Goal: Register for event/course

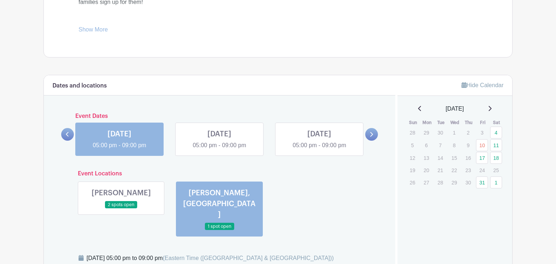
scroll to position [336, 0]
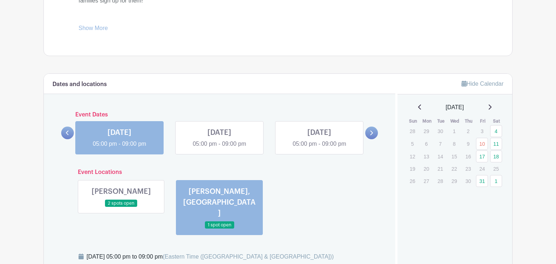
click at [418, 105] on icon at bounding box center [420, 107] width 4 height 6
click at [418, 106] on icon at bounding box center [420, 107] width 4 height 6
click at [484, 180] on link "29" at bounding box center [482, 180] width 12 height 12
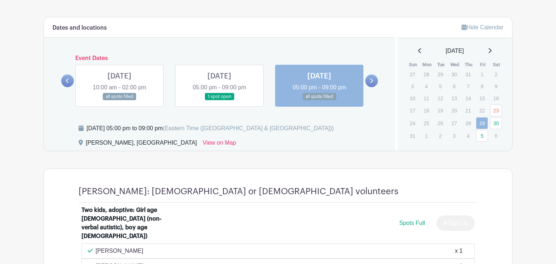
scroll to position [394, 0]
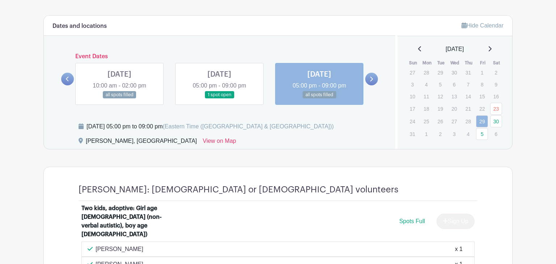
click at [219, 99] on link at bounding box center [219, 99] width 0 height 0
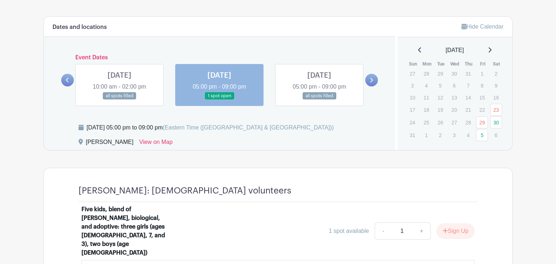
scroll to position [388, 0]
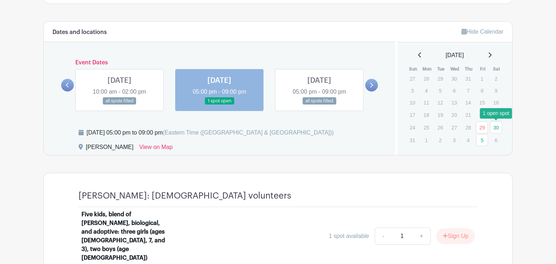
click at [497, 128] on link "30" at bounding box center [496, 128] width 12 height 12
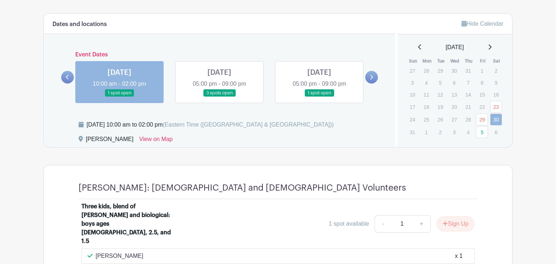
scroll to position [397, 0]
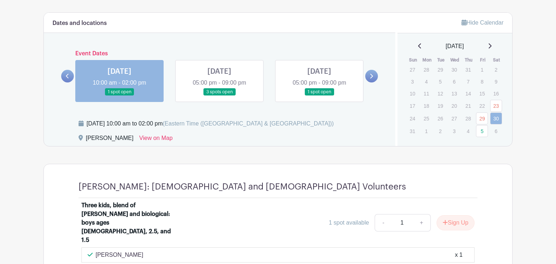
click at [219, 96] on link at bounding box center [219, 96] width 0 height 0
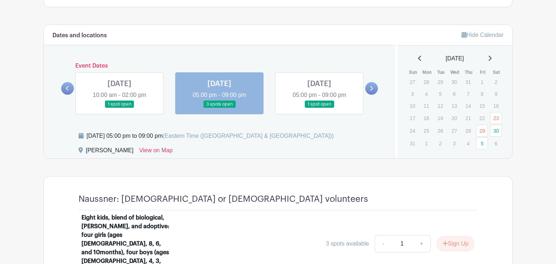
scroll to position [386, 0]
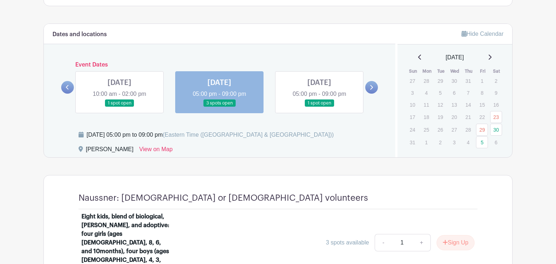
click at [319, 107] on link at bounding box center [319, 107] width 0 height 0
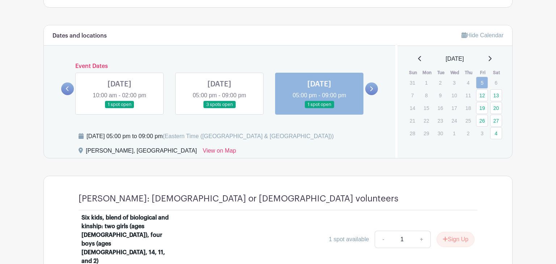
scroll to position [385, 0]
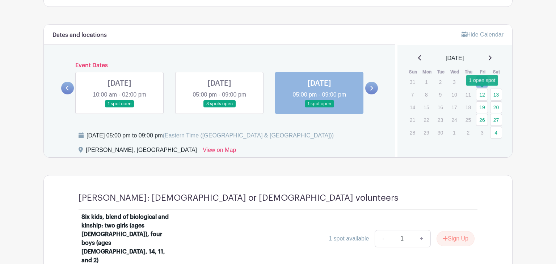
click at [482, 93] on link "12" at bounding box center [482, 95] width 12 height 12
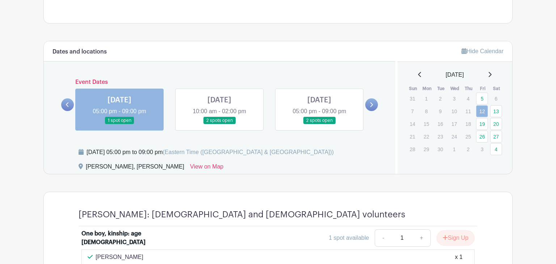
scroll to position [369, 0]
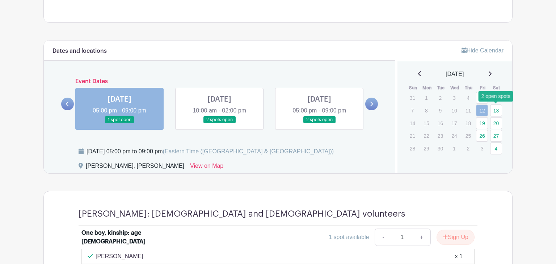
click at [495, 109] on link "13" at bounding box center [496, 111] width 12 height 12
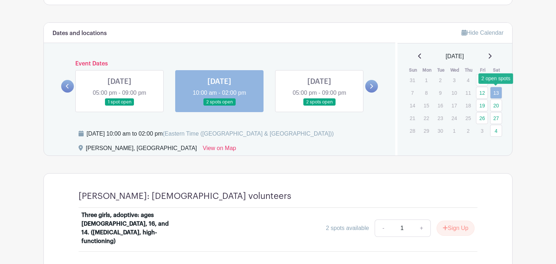
scroll to position [387, 0]
click at [319, 106] on link at bounding box center [319, 106] width 0 height 0
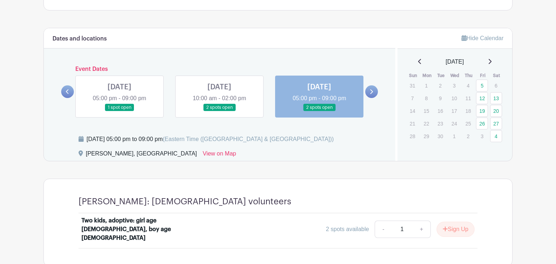
scroll to position [358, 0]
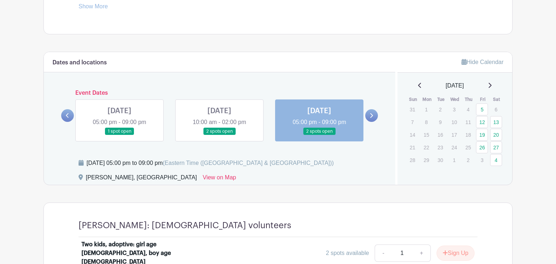
click at [119, 135] on link at bounding box center [119, 135] width 0 height 0
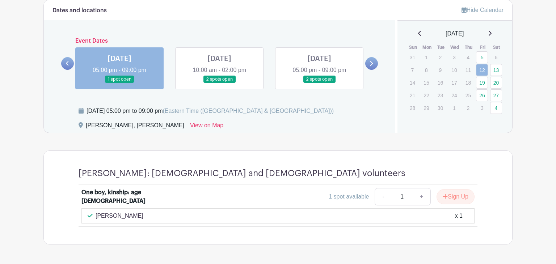
scroll to position [410, 0]
click at [485, 81] on link "19" at bounding box center [482, 82] width 12 height 12
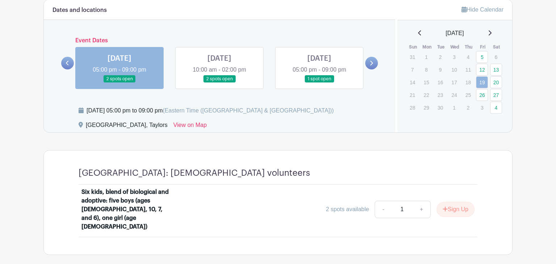
click at [219, 83] on link at bounding box center [219, 83] width 0 height 0
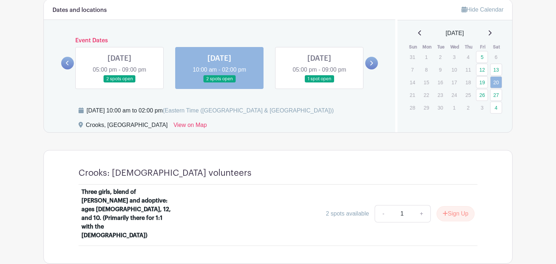
click at [319, 83] on link at bounding box center [319, 83] width 0 height 0
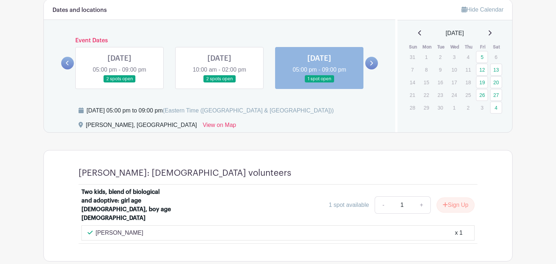
click at [370, 60] on icon at bounding box center [371, 62] width 3 height 5
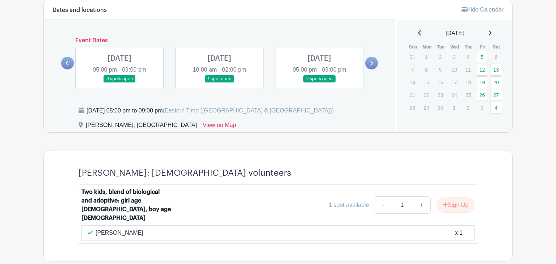
click at [119, 83] on link at bounding box center [119, 83] width 0 height 0
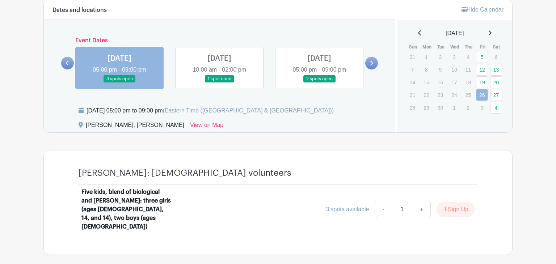
click at [219, 83] on link at bounding box center [219, 83] width 0 height 0
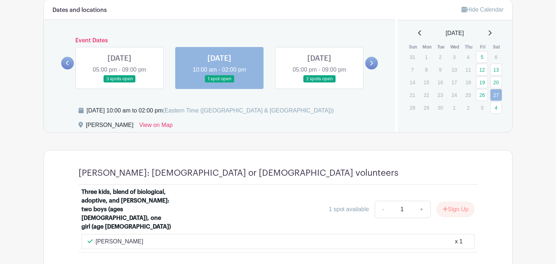
click at [319, 83] on link at bounding box center [319, 83] width 0 height 0
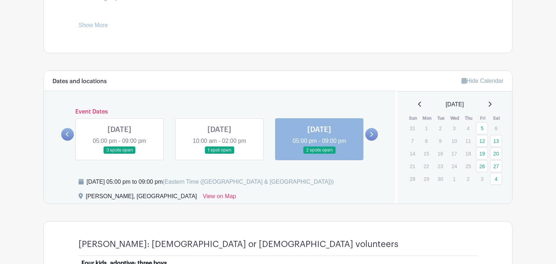
scroll to position [339, 0]
click at [418, 103] on icon at bounding box center [420, 104] width 4 height 6
click at [498, 165] on link "23" at bounding box center [496, 164] width 12 height 12
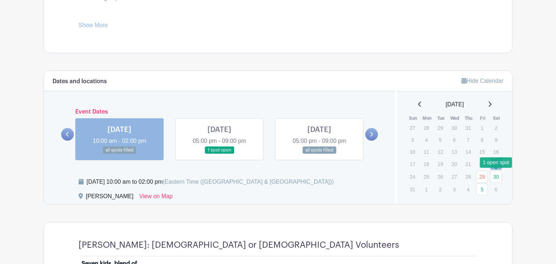
click at [496, 177] on link "30" at bounding box center [496, 177] width 12 height 12
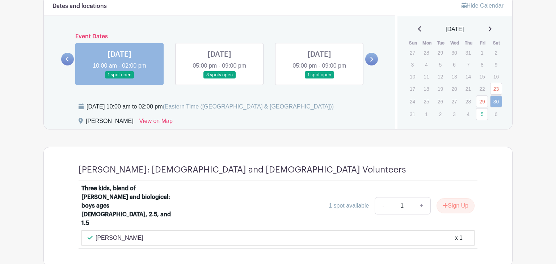
scroll to position [416, 0]
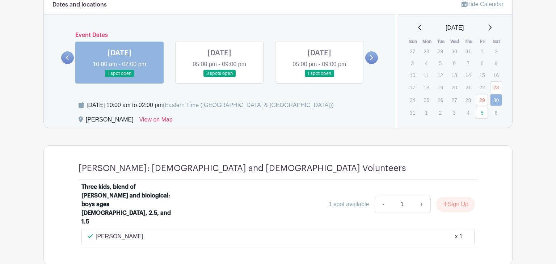
click at [219, 77] on link at bounding box center [219, 77] width 0 height 0
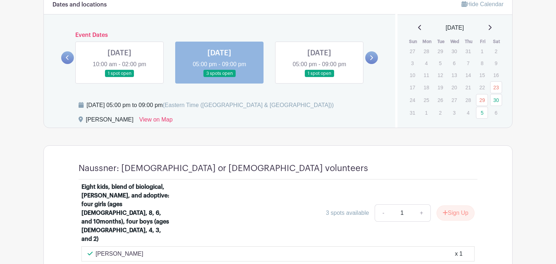
click at [319, 77] on link at bounding box center [319, 77] width 0 height 0
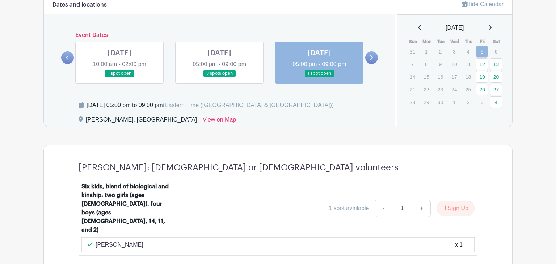
click at [373, 54] on link at bounding box center [371, 57] width 13 height 13
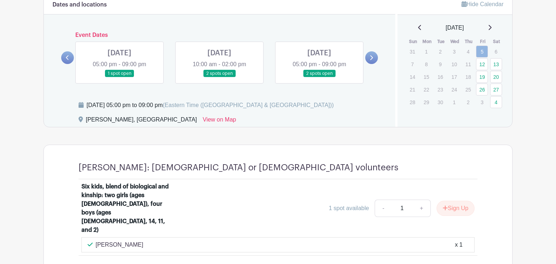
click at [219, 77] on link at bounding box center [219, 77] width 0 height 0
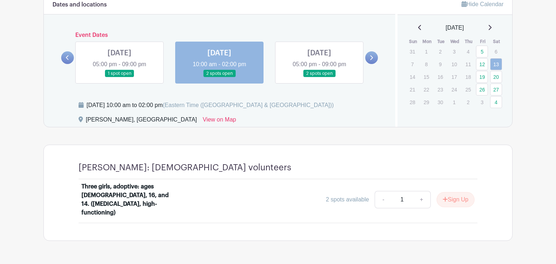
click at [119, 77] on link at bounding box center [119, 77] width 0 height 0
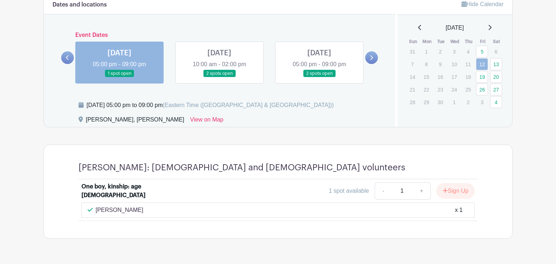
click at [319, 77] on link at bounding box center [319, 77] width 0 height 0
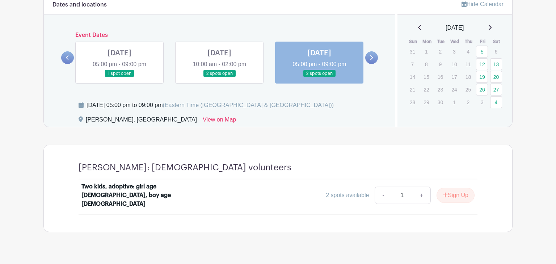
click at [370, 59] on icon at bounding box center [371, 57] width 3 height 5
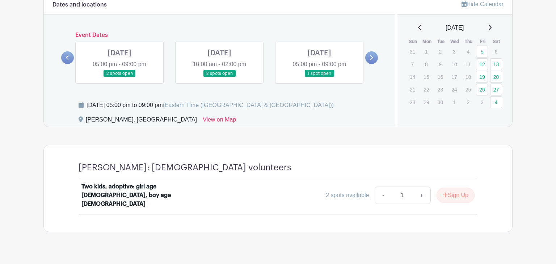
click at [119, 77] on link at bounding box center [119, 77] width 0 height 0
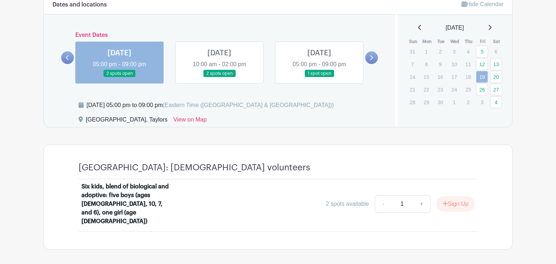
click at [219, 77] on link at bounding box center [219, 77] width 0 height 0
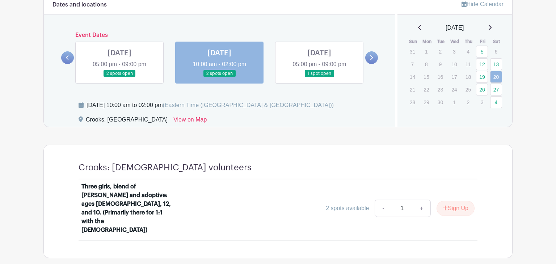
click at [319, 77] on link at bounding box center [319, 77] width 0 height 0
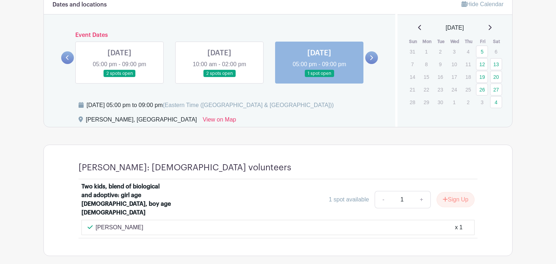
click at [418, 27] on icon at bounding box center [420, 28] width 4 height 6
click at [484, 114] on link "5" at bounding box center [482, 113] width 12 height 12
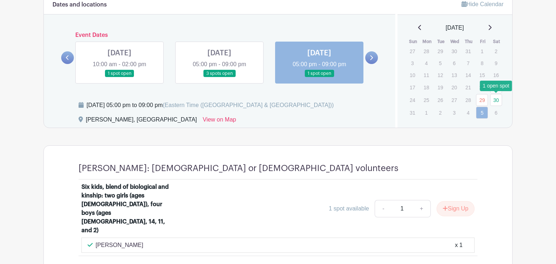
click at [496, 100] on link "30" at bounding box center [496, 100] width 12 height 12
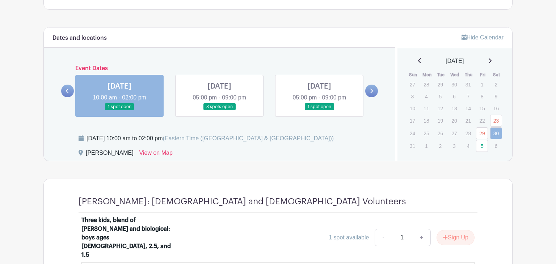
scroll to position [382, 0]
click at [492, 59] on icon at bounding box center [490, 61] width 4 height 6
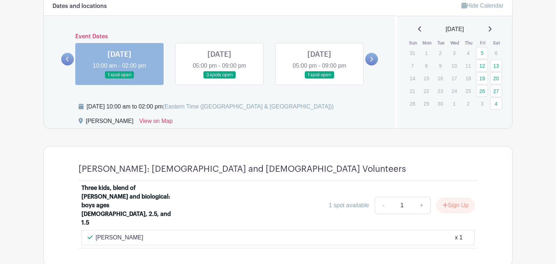
scroll to position [420, 0]
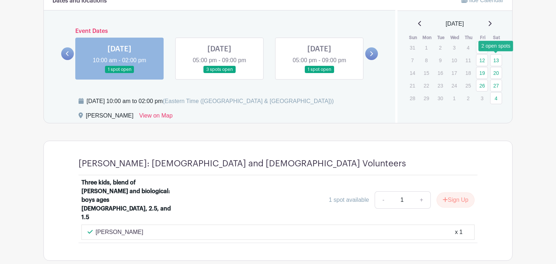
click at [497, 60] on link "13" at bounding box center [496, 60] width 12 height 12
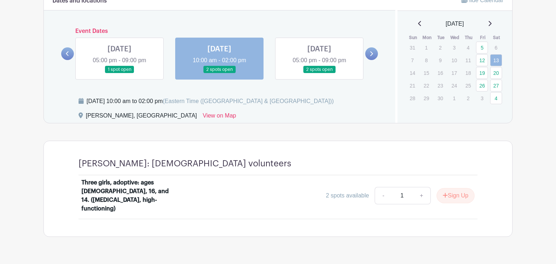
click at [319, 74] on link at bounding box center [319, 74] width 0 height 0
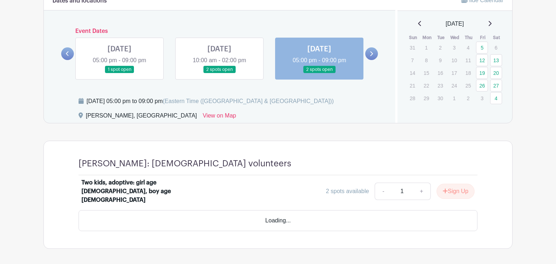
scroll to position [419, 0]
click at [374, 54] on link at bounding box center [371, 54] width 13 height 13
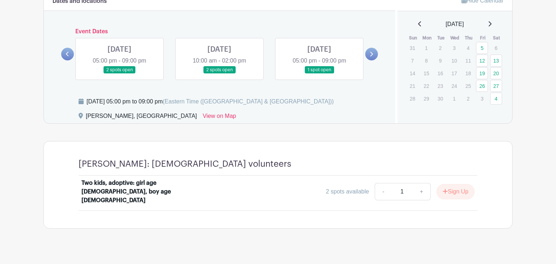
click at [119, 74] on link at bounding box center [119, 74] width 0 height 0
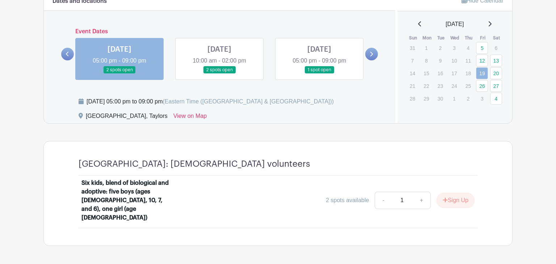
click at [219, 74] on link at bounding box center [219, 74] width 0 height 0
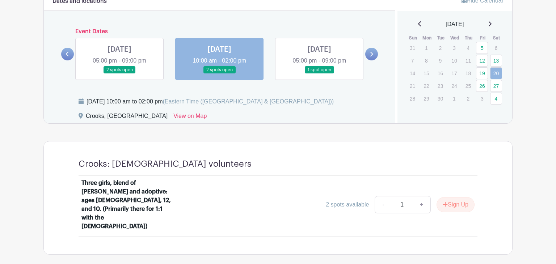
click at [119, 74] on link at bounding box center [119, 74] width 0 height 0
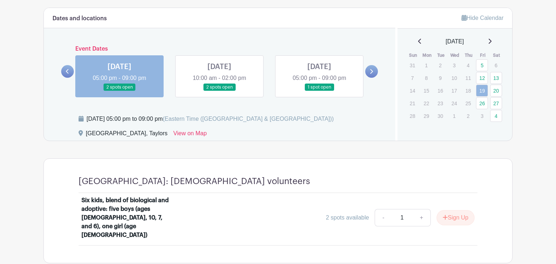
scroll to position [398, 0]
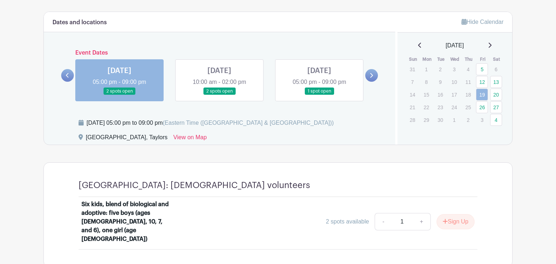
click at [319, 95] on link at bounding box center [319, 95] width 0 height 0
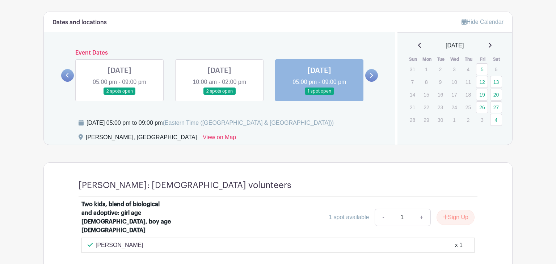
click at [219, 95] on link at bounding box center [219, 95] width 0 height 0
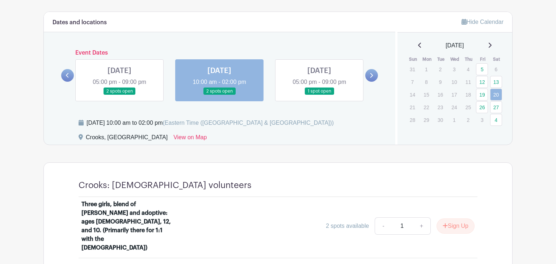
click at [119, 95] on link at bounding box center [119, 95] width 0 height 0
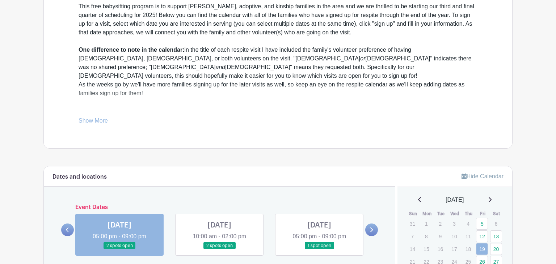
scroll to position [244, 0]
click at [97, 117] on link "Show More" at bounding box center [93, 121] width 29 height 9
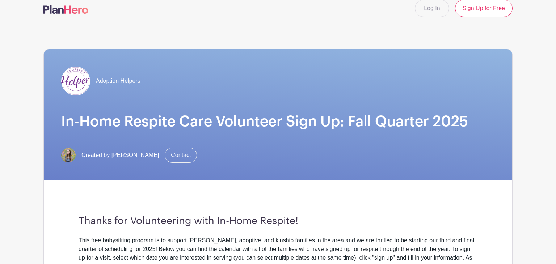
scroll to position [0, 0]
